Goal: Check status: Check status

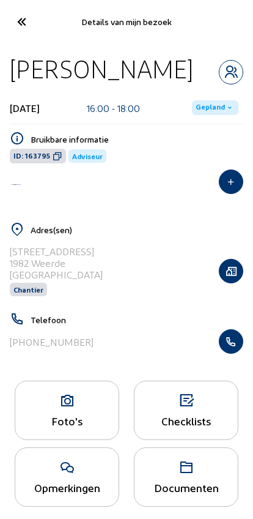
click at [26, 26] on icon at bounding box center [21, 21] width 20 height 21
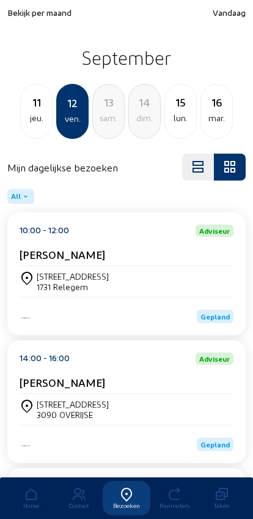
click at [184, 120] on div "lun." at bounding box center [180, 118] width 31 height 15
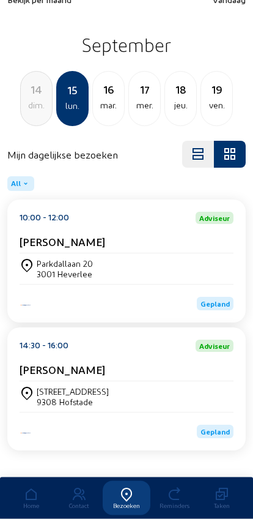
scroll to position [34, 0]
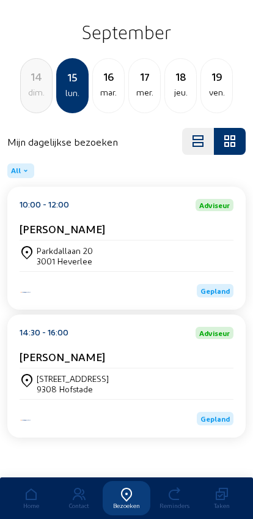
click at [109, 373] on div "[STREET_ADDRESS]" at bounding box center [73, 378] width 72 height 10
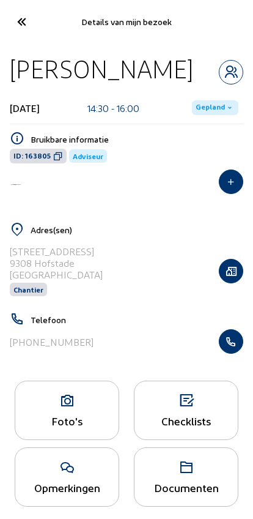
click at [33, 15] on cam-font-icon at bounding box center [21, 21] width 28 height 29
